Goal: Book appointment/travel/reservation

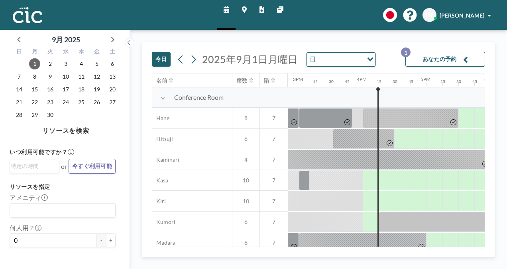
scroll to position [0, 972]
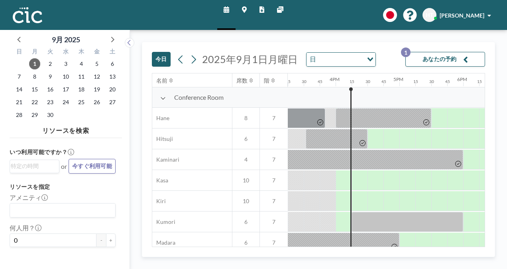
click at [159, 61] on button "今日" at bounding box center [161, 59] width 19 height 15
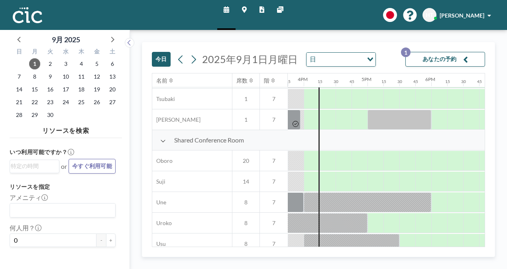
scroll to position [589, 1004]
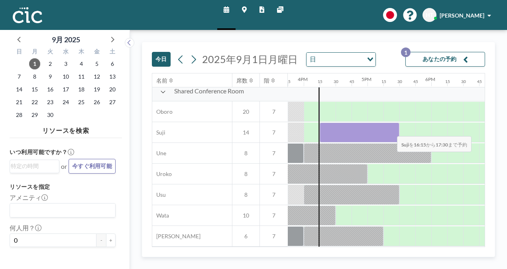
drag, startPoint x: 331, startPoint y: 130, endPoint x: 390, endPoint y: 130, distance: 59.4
click at [390, 130] on div at bounding box center [360, 132] width 80 height 20
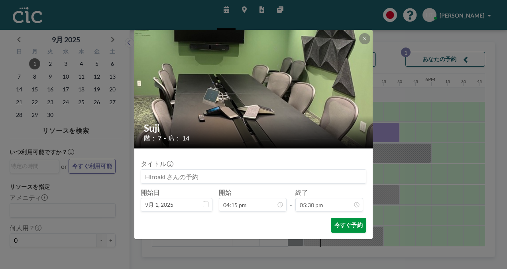
click at [344, 225] on button "今すぐ予約" at bounding box center [348, 225] width 35 height 15
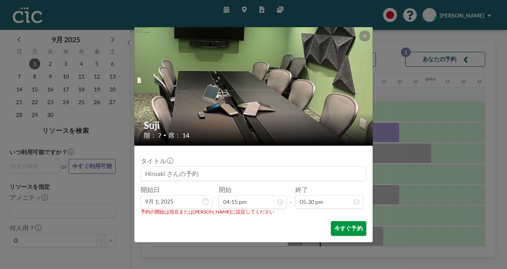
click at [344, 225] on button "今すぐ予約" at bounding box center [348, 228] width 35 height 15
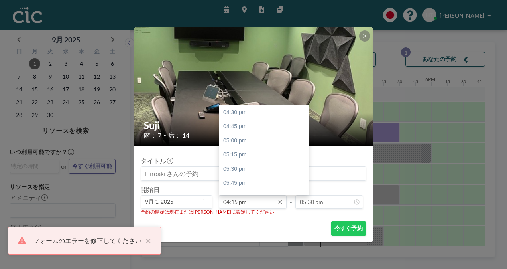
scroll to position [993, 0]
click at [245, 199] on input "04:15 pm" at bounding box center [253, 202] width 68 height 14
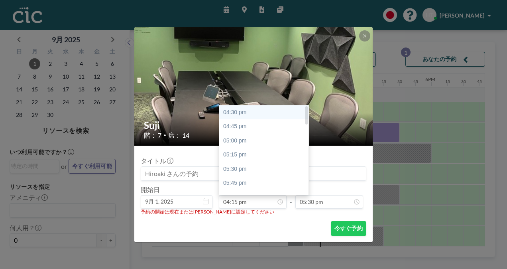
click at [245, 115] on div "04:30 pm" at bounding box center [265, 112] width 93 height 14
type input "04:30 pm"
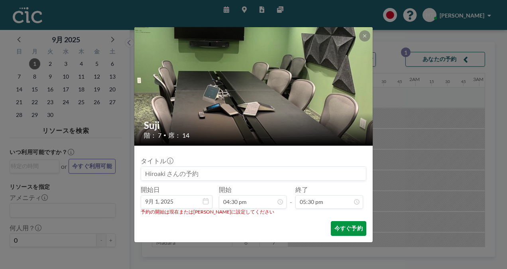
click at [352, 227] on button "今すぐ予約" at bounding box center [348, 228] width 35 height 15
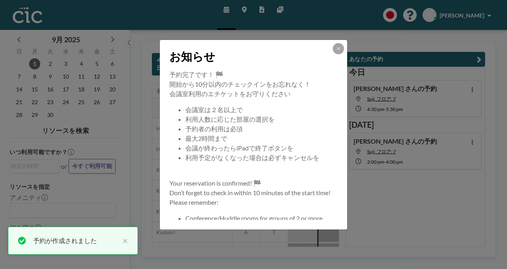
scroll to position [0, 1036]
click at [339, 45] on button at bounding box center [338, 48] width 11 height 11
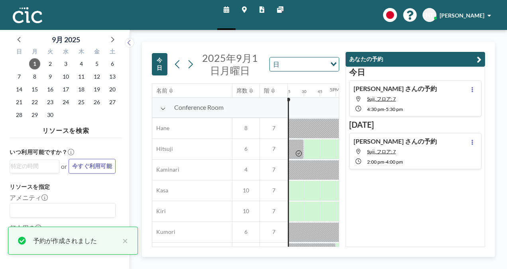
click at [408, 61] on button "あなたの予約" at bounding box center [414, 59] width 139 height 15
